Goal: Information Seeking & Learning: Learn about a topic

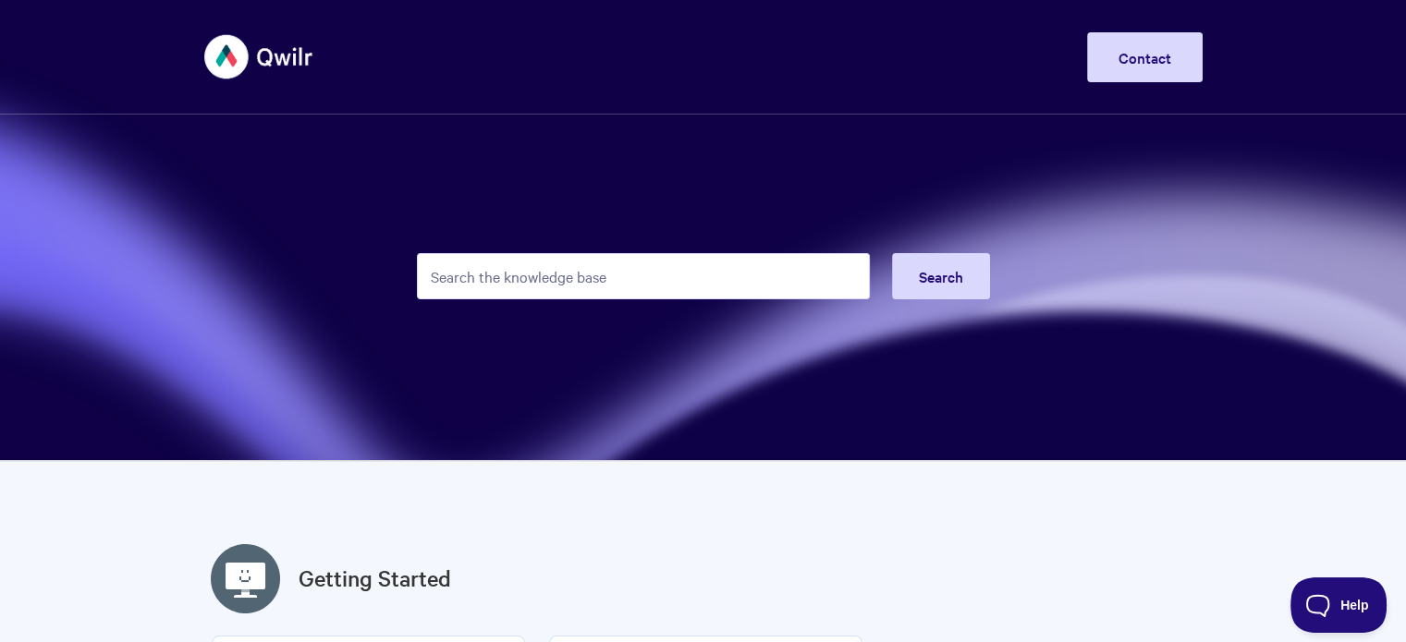
click at [448, 276] on input "Search the knowledge base" at bounding box center [643, 276] width 453 height 46
click at [280, 55] on img at bounding box center [259, 56] width 110 height 69
click at [472, 280] on input "Search the knowledge base" at bounding box center [643, 276] width 453 height 46
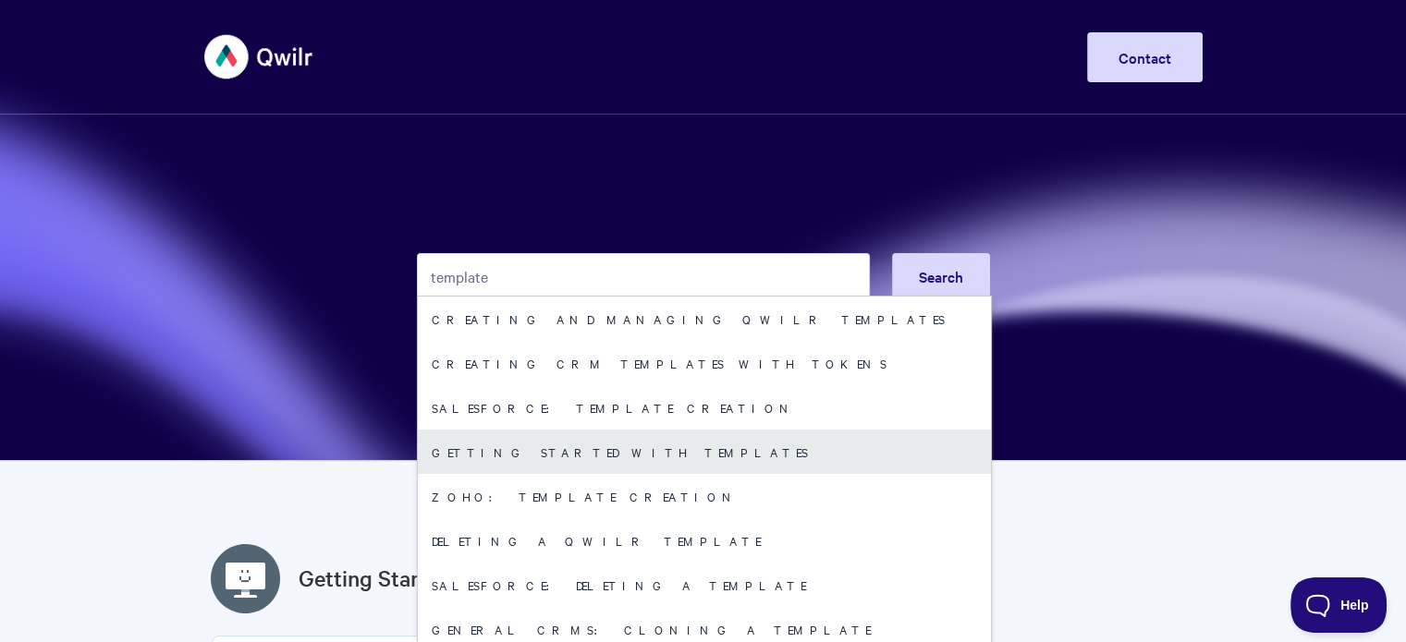
type input "template"
click at [568, 453] on link "Getting started with Templates" at bounding box center [704, 452] width 573 height 44
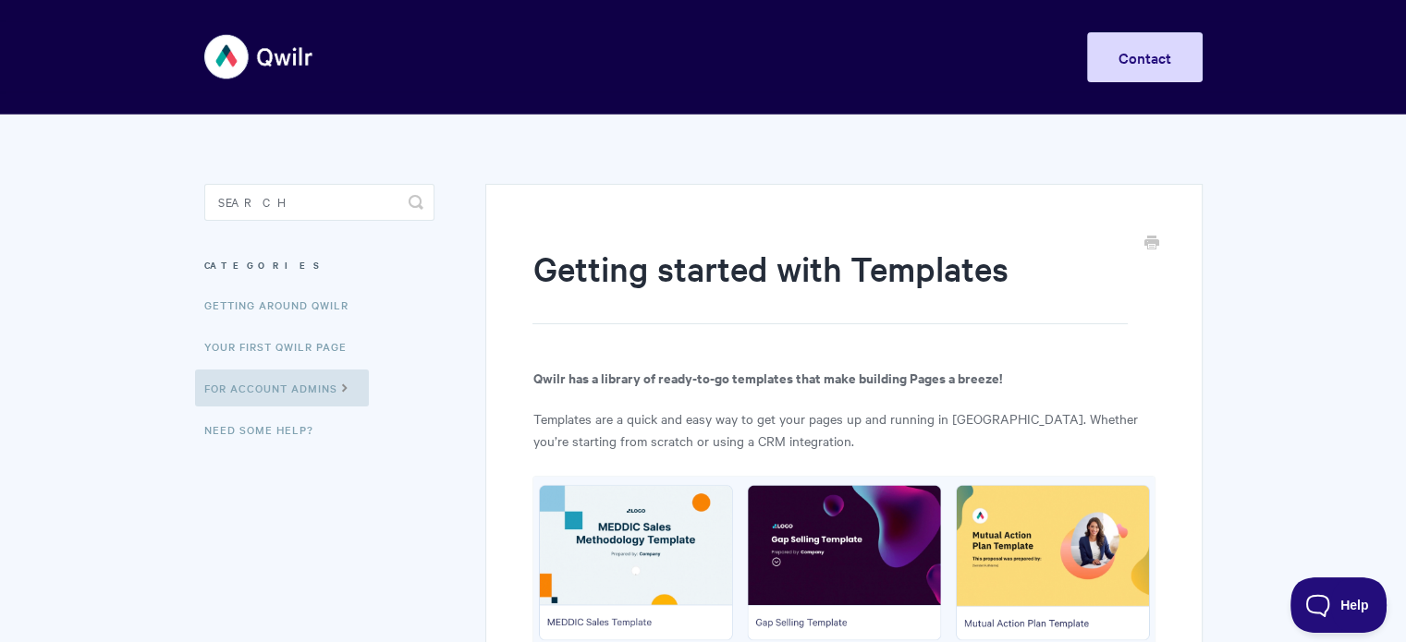
click at [251, 49] on img at bounding box center [259, 56] width 110 height 69
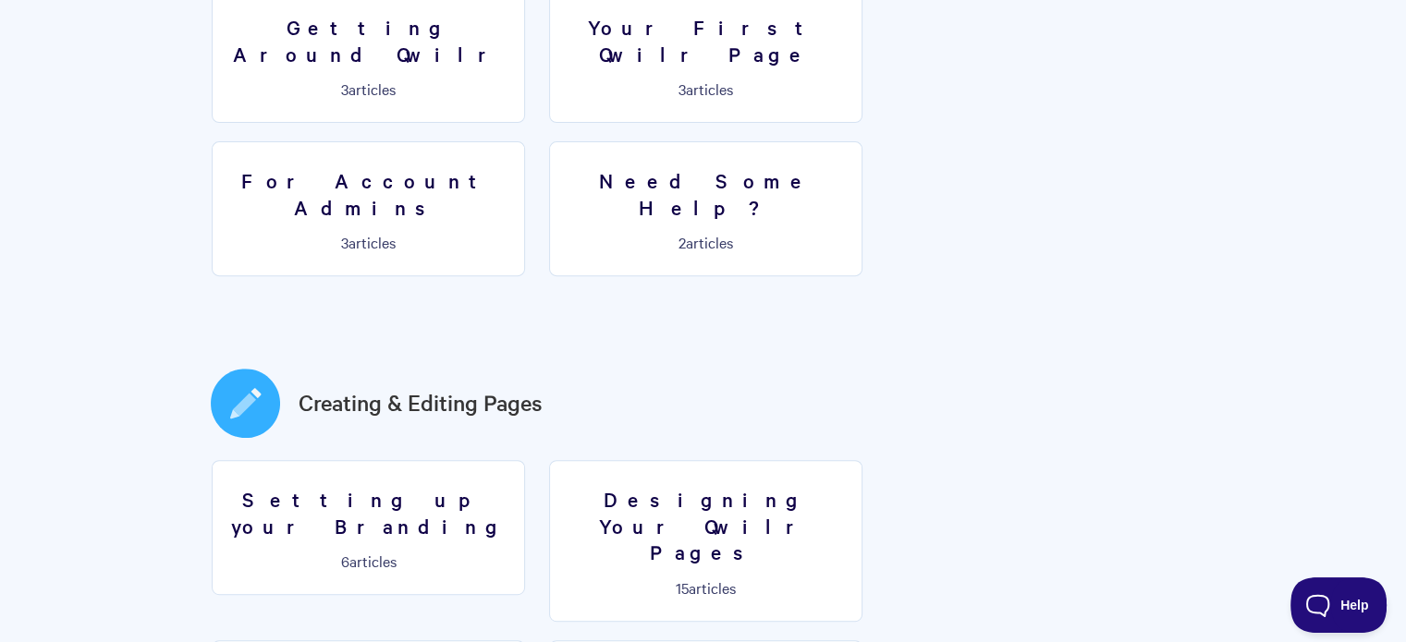
scroll to position [832, 0]
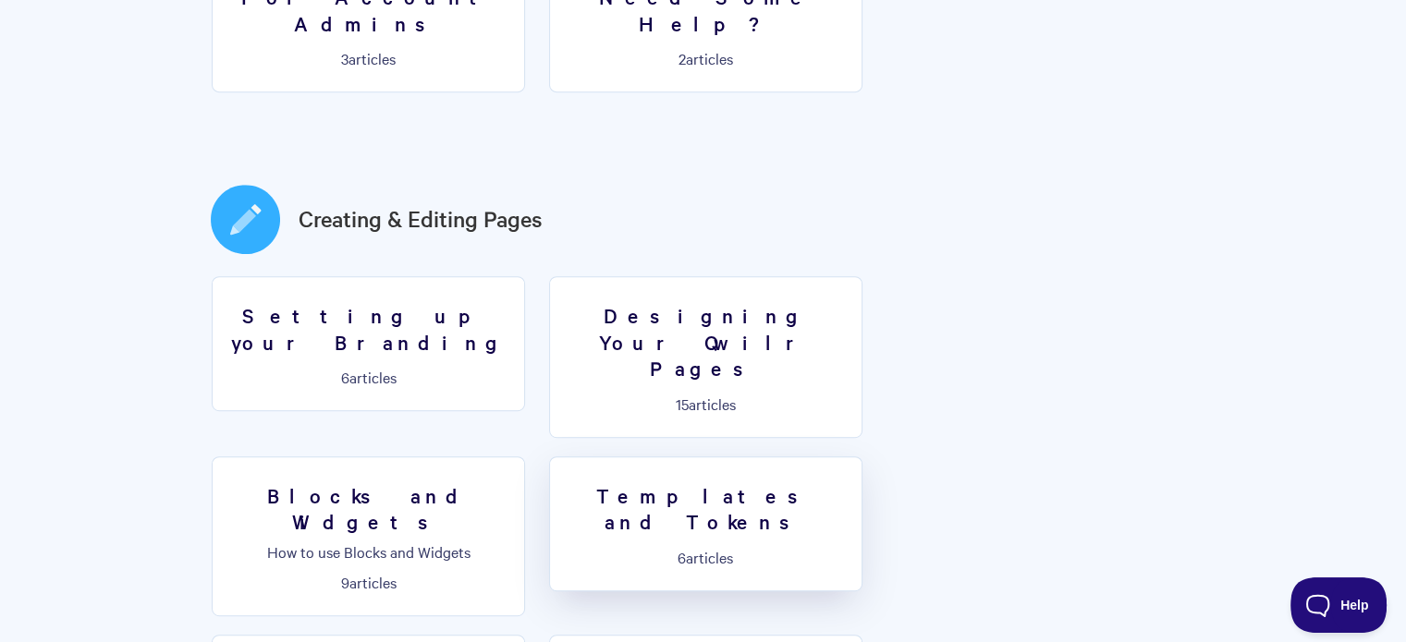
click at [561, 483] on h3 "Templates and Tokens" at bounding box center [705, 509] width 289 height 53
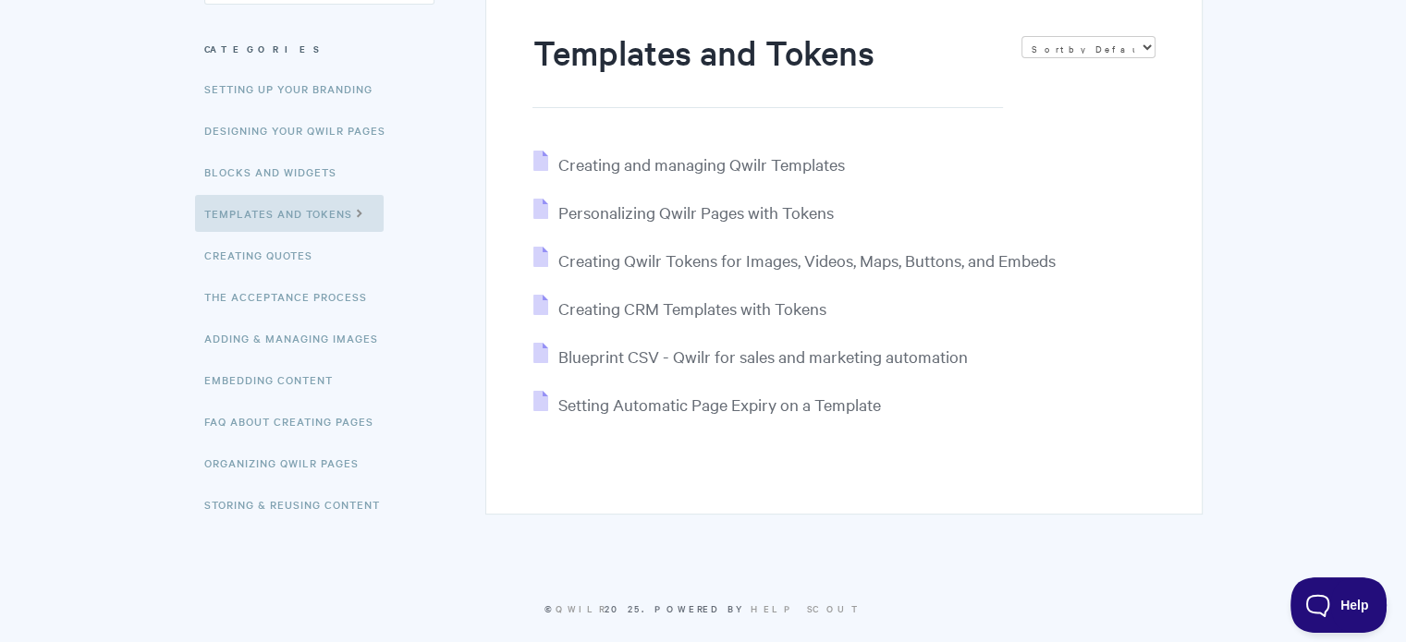
scroll to position [238, 0]
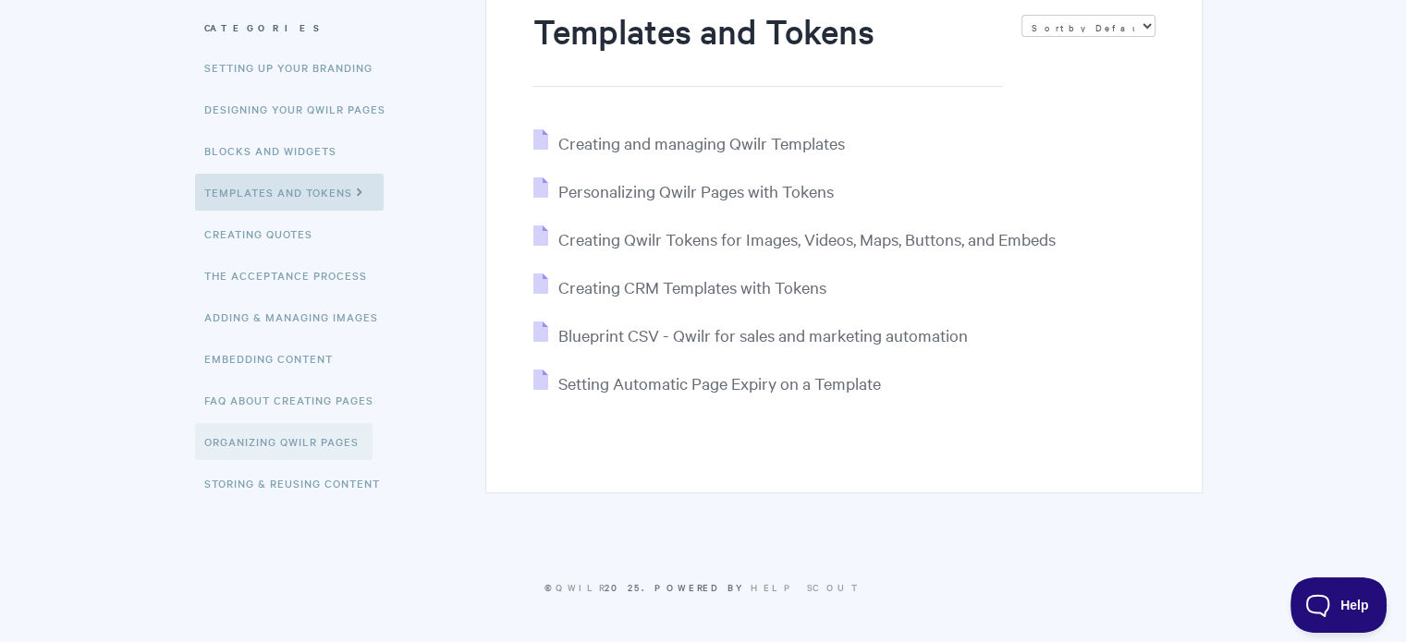
click at [287, 434] on link "Organizing Qwilr Pages" at bounding box center [283, 441] width 177 height 37
click at [304, 109] on link "Designing Your Qwilr Pages" at bounding box center [297, 109] width 204 height 37
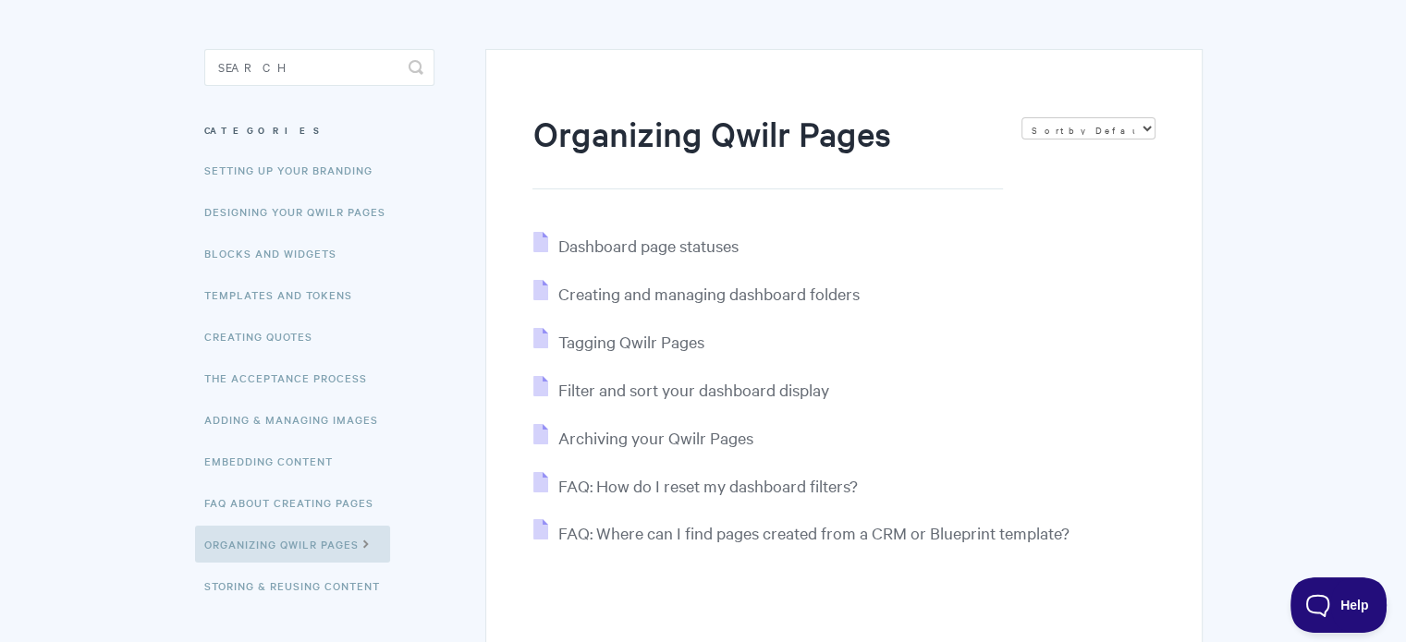
scroll to position [92, 0]
